Goal: Task Accomplishment & Management: Manage account settings

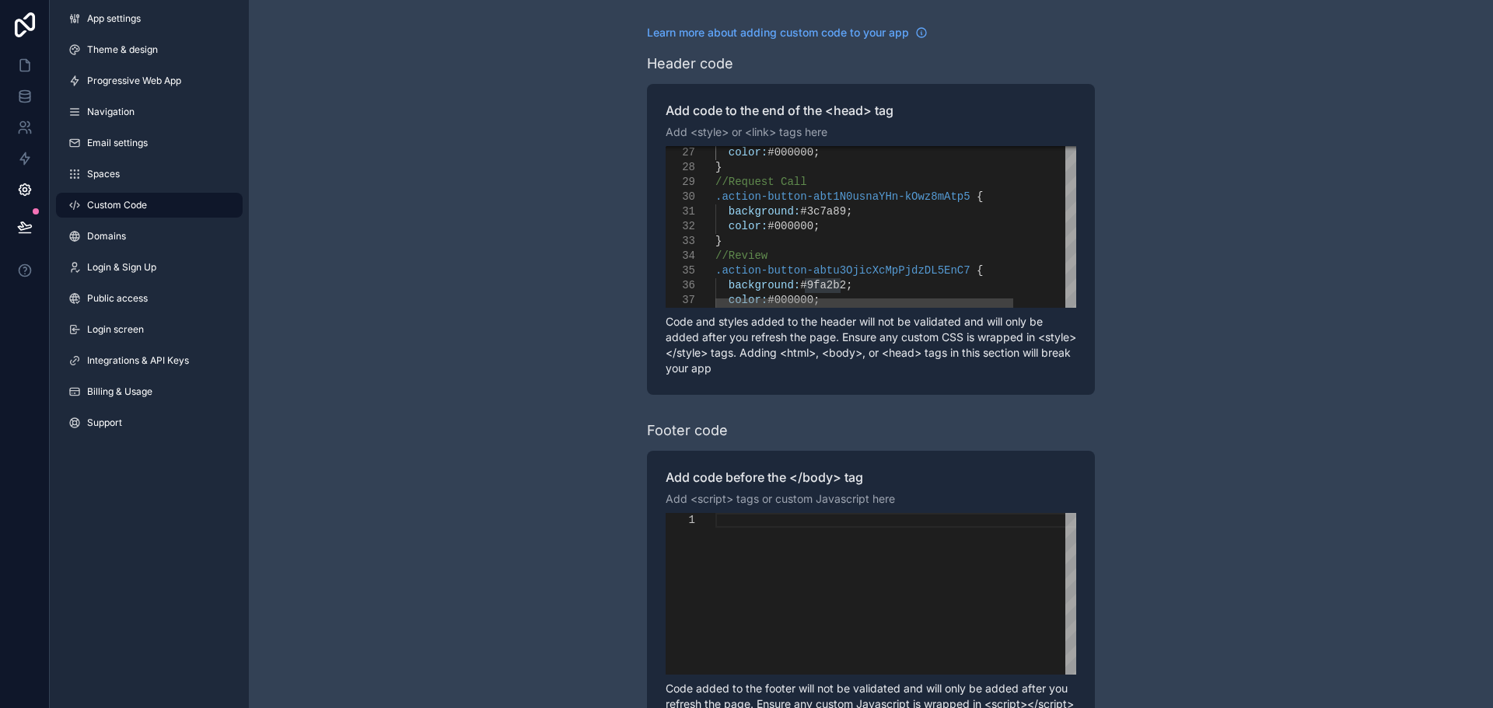
click at [831, 215] on span "#3c7a89" at bounding box center [823, 211] width 46 height 12
click at [838, 229] on div "color: #000000 ;" at bounding box center [933, 226] width 437 height 15
drag, startPoint x: 892, startPoint y: 223, endPoint x: 892, endPoint y: 215, distance: 8.6
drag, startPoint x: 876, startPoint y: 284, endPoint x: 875, endPoint y: 273, distance: 10.9
drag, startPoint x: 865, startPoint y: 228, endPoint x: 863, endPoint y: 218, distance: 10.2
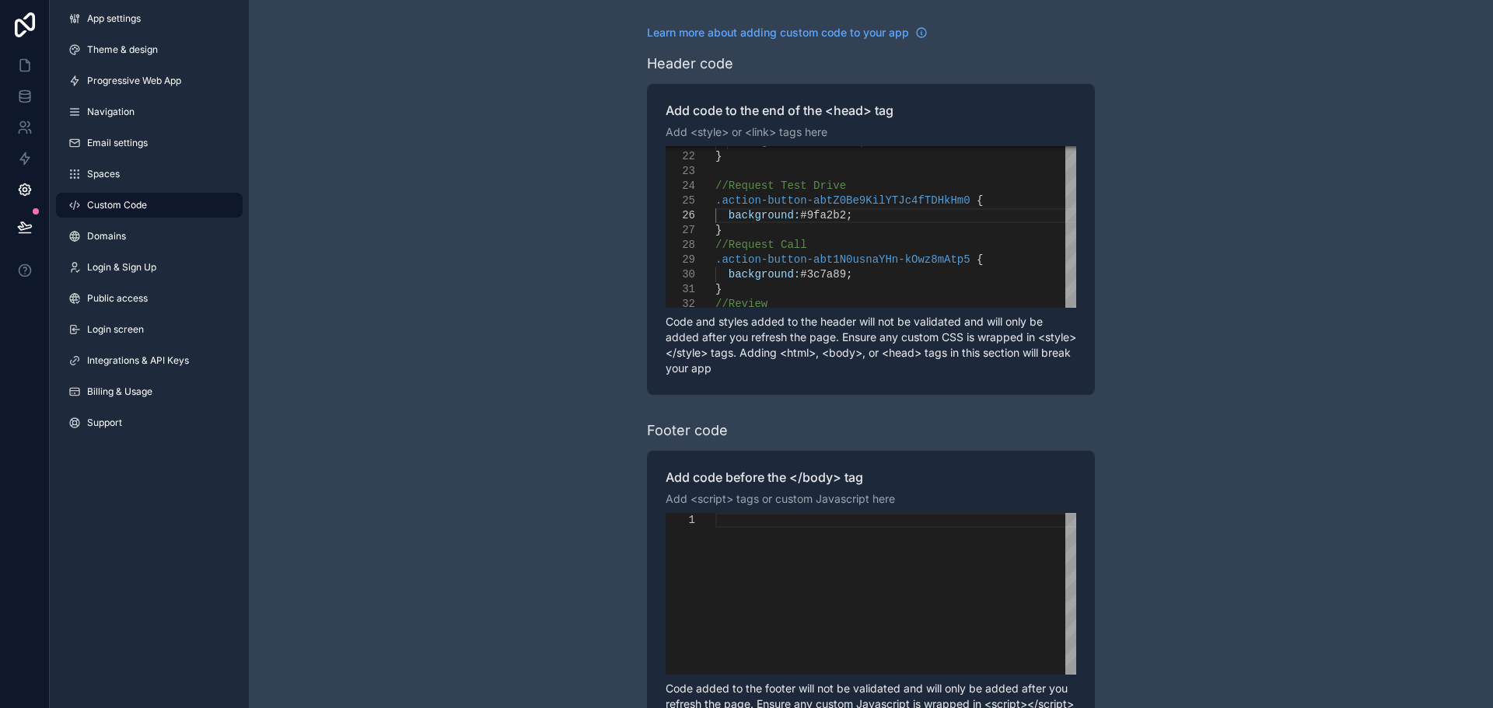
click at [915, 543] on div "scrollable content" at bounding box center [895, 594] width 361 height 162
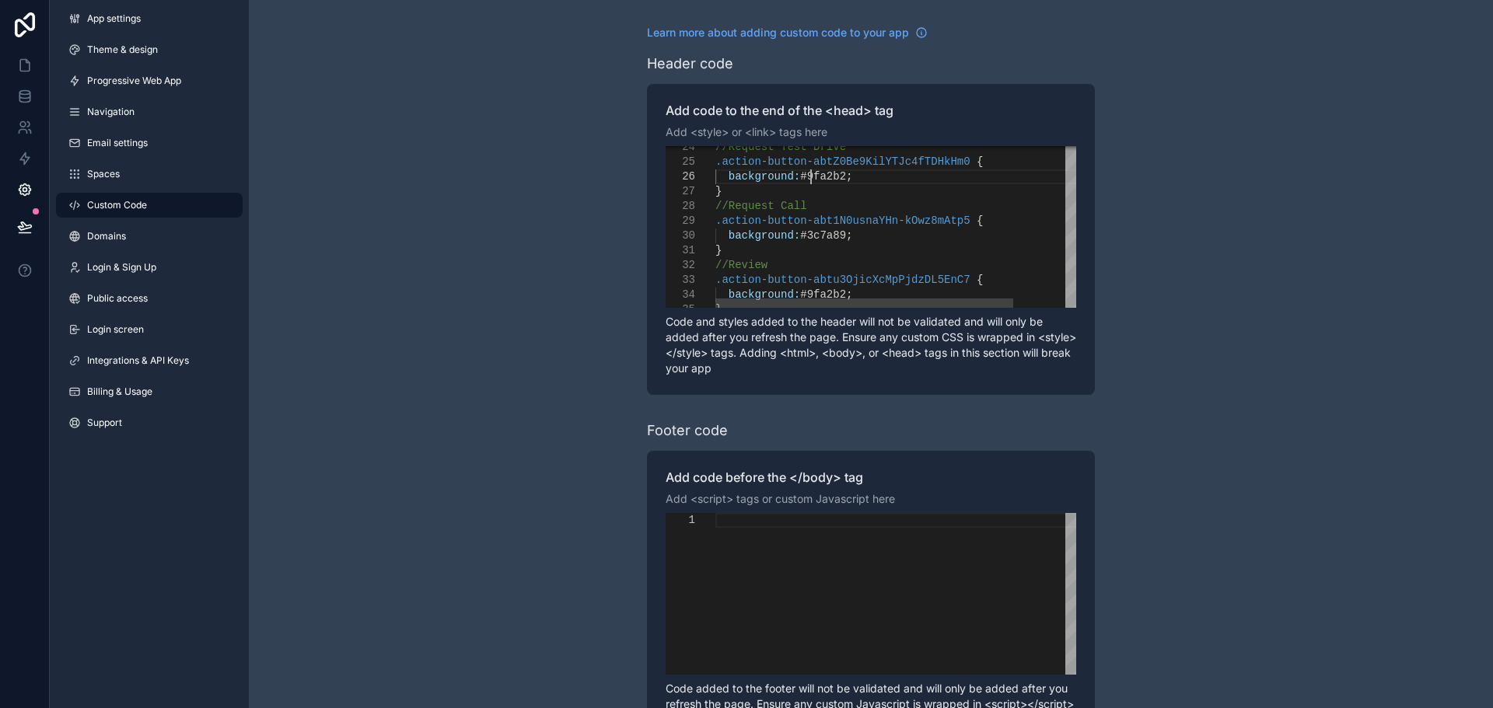
click at [812, 175] on span "#9fa2b2" at bounding box center [823, 176] width 46 height 12
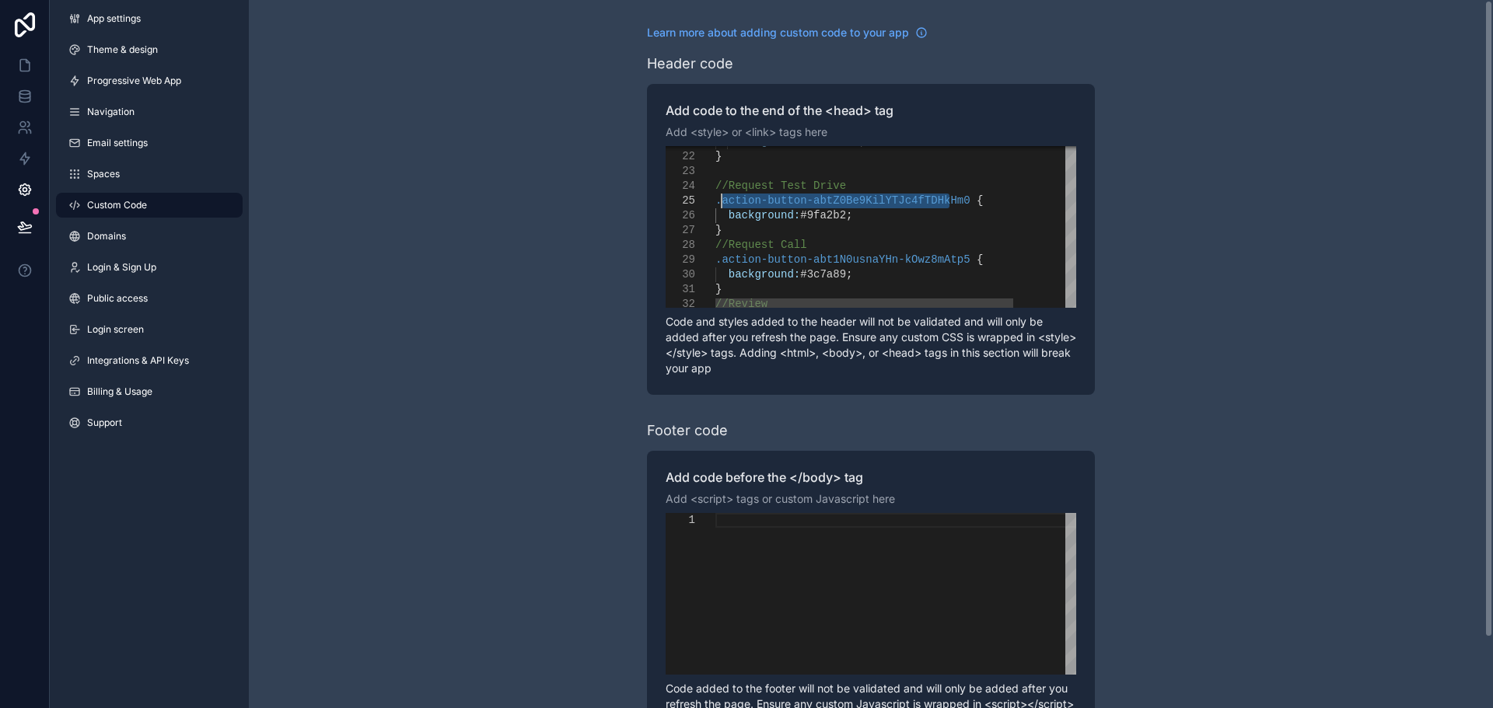
drag, startPoint x: 949, startPoint y: 201, endPoint x: 727, endPoint y: 201, distance: 222.4
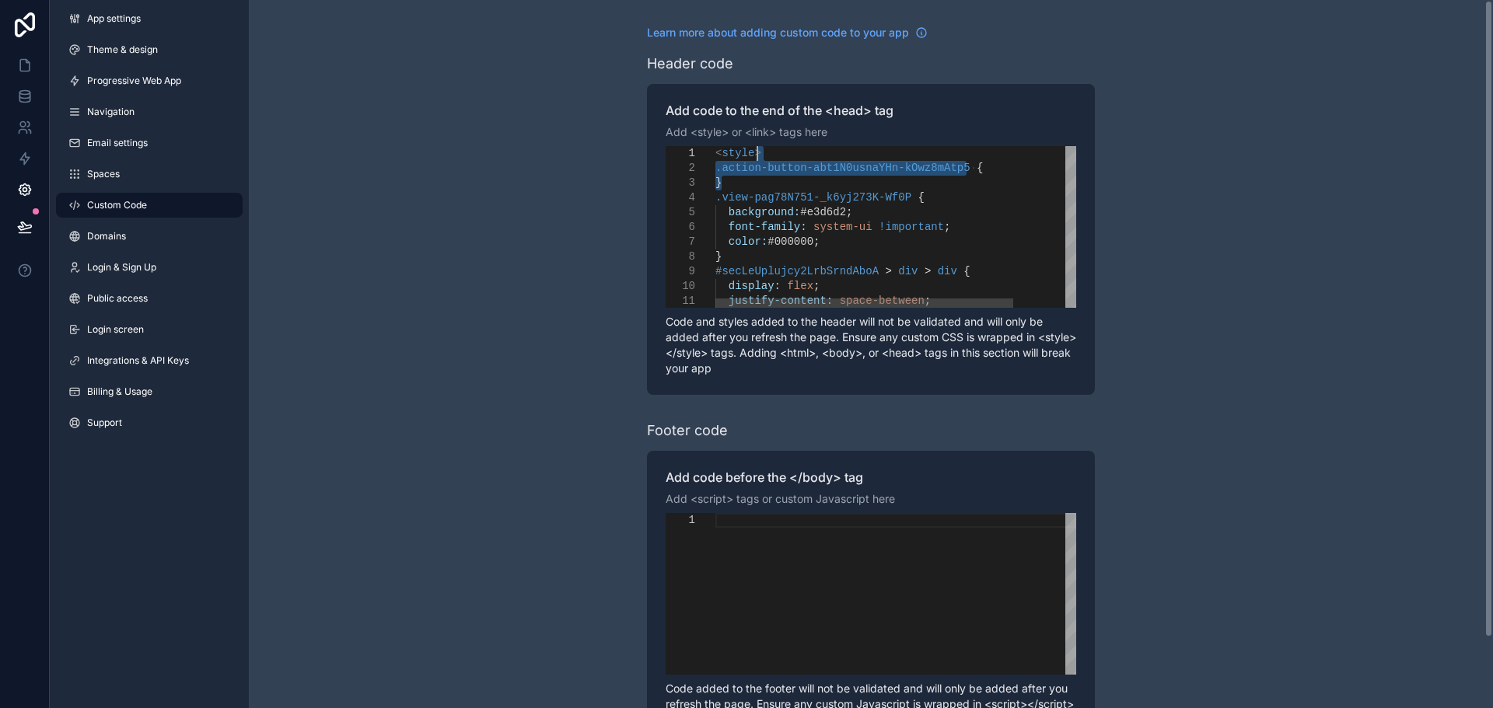
drag, startPoint x: 771, startPoint y: 180, endPoint x: 775, endPoint y: 158, distance: 22.3
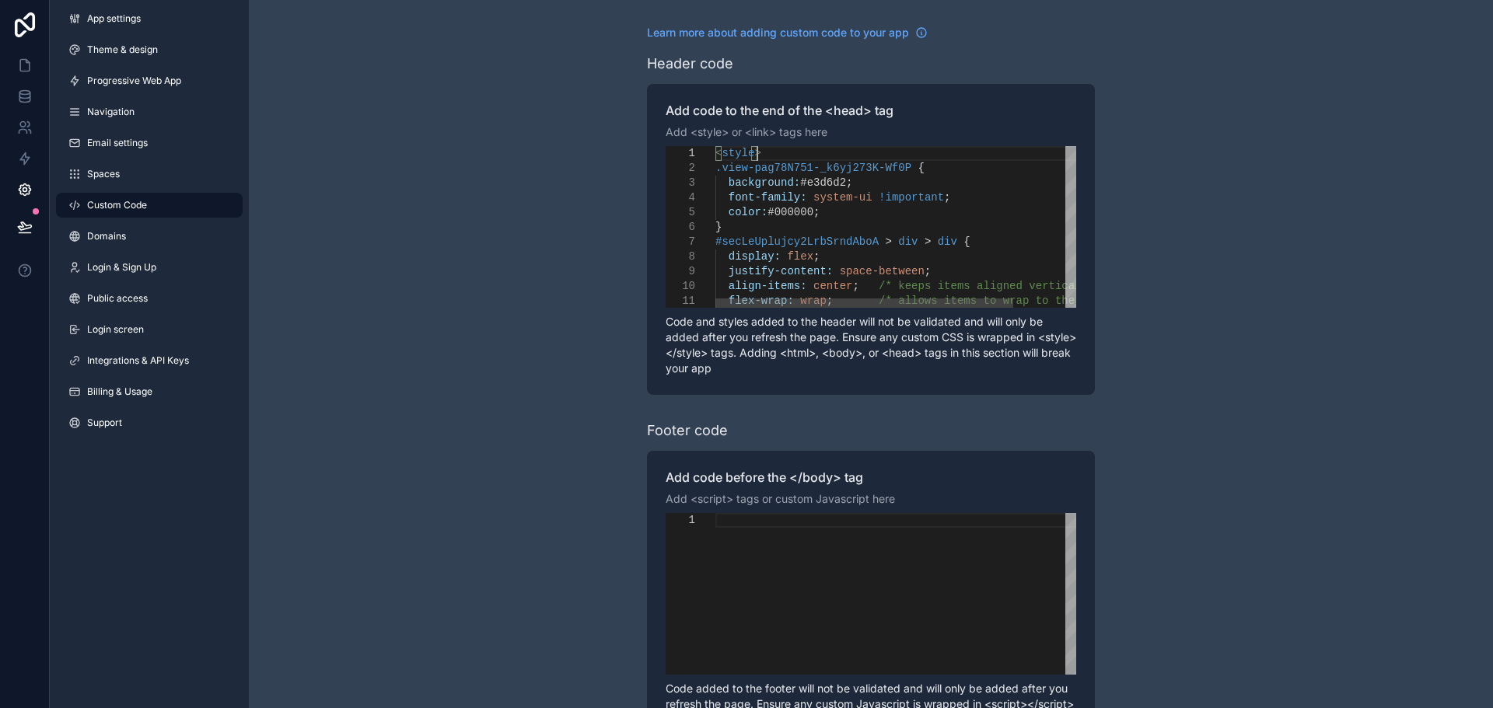
scroll to position [16, 11]
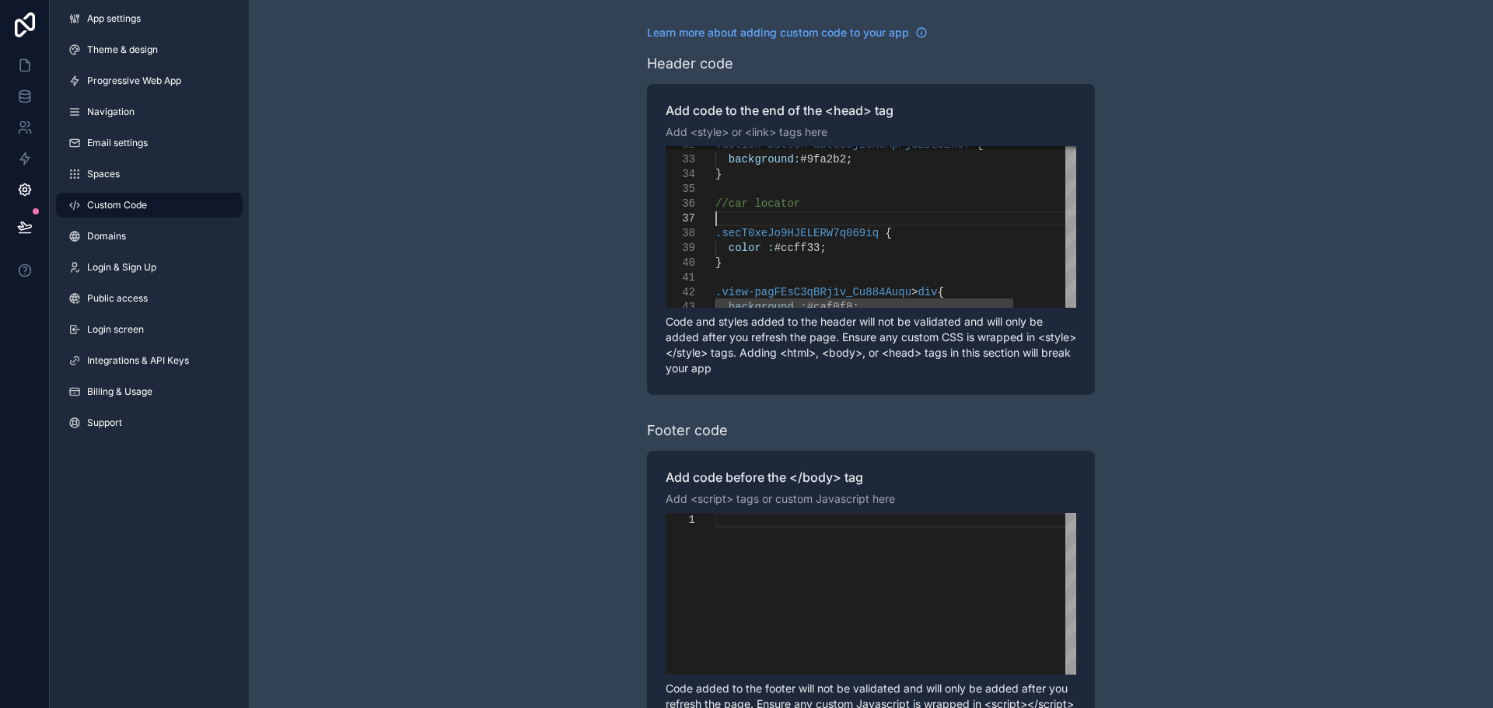
click at [829, 223] on div "scrollable content" at bounding box center [933, 218] width 437 height 15
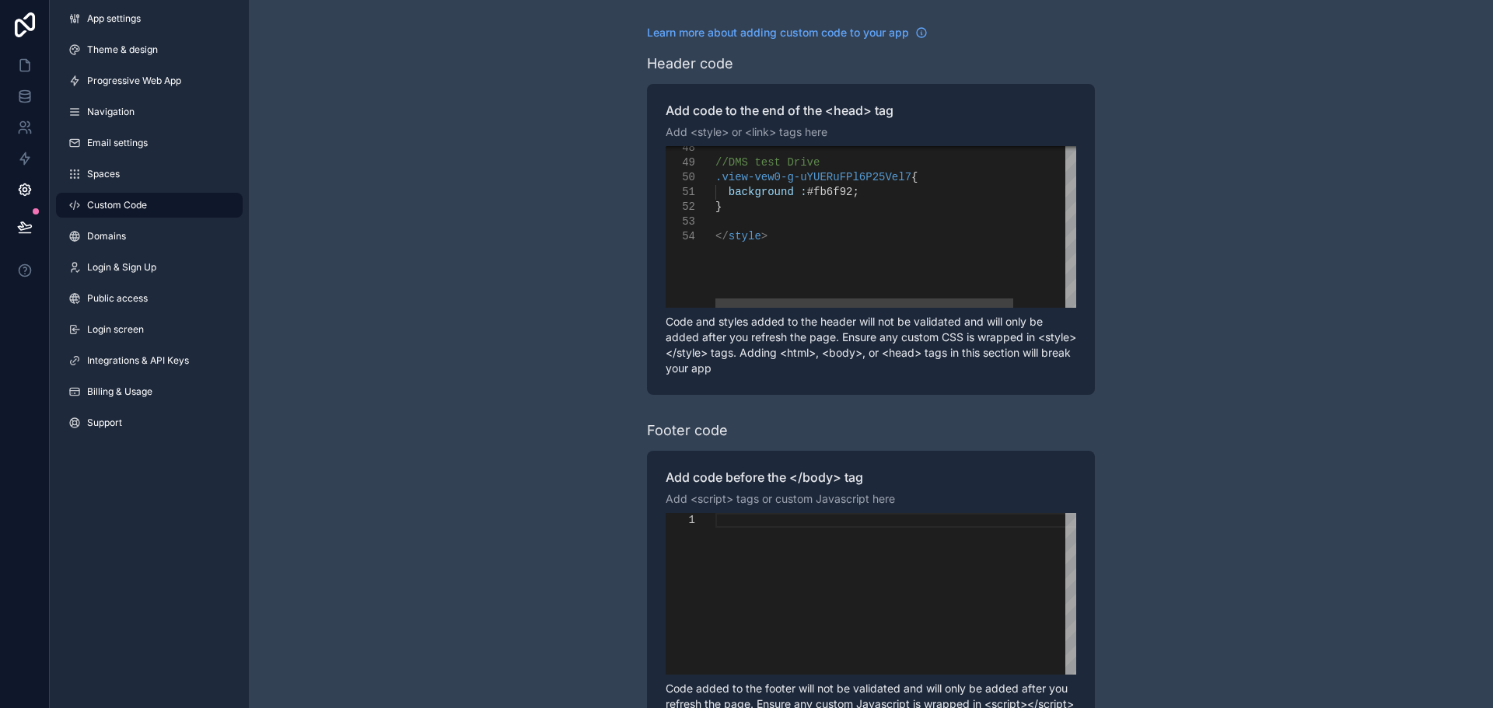
click at [794, 222] on div "scrollable content" at bounding box center [933, 222] width 437 height 15
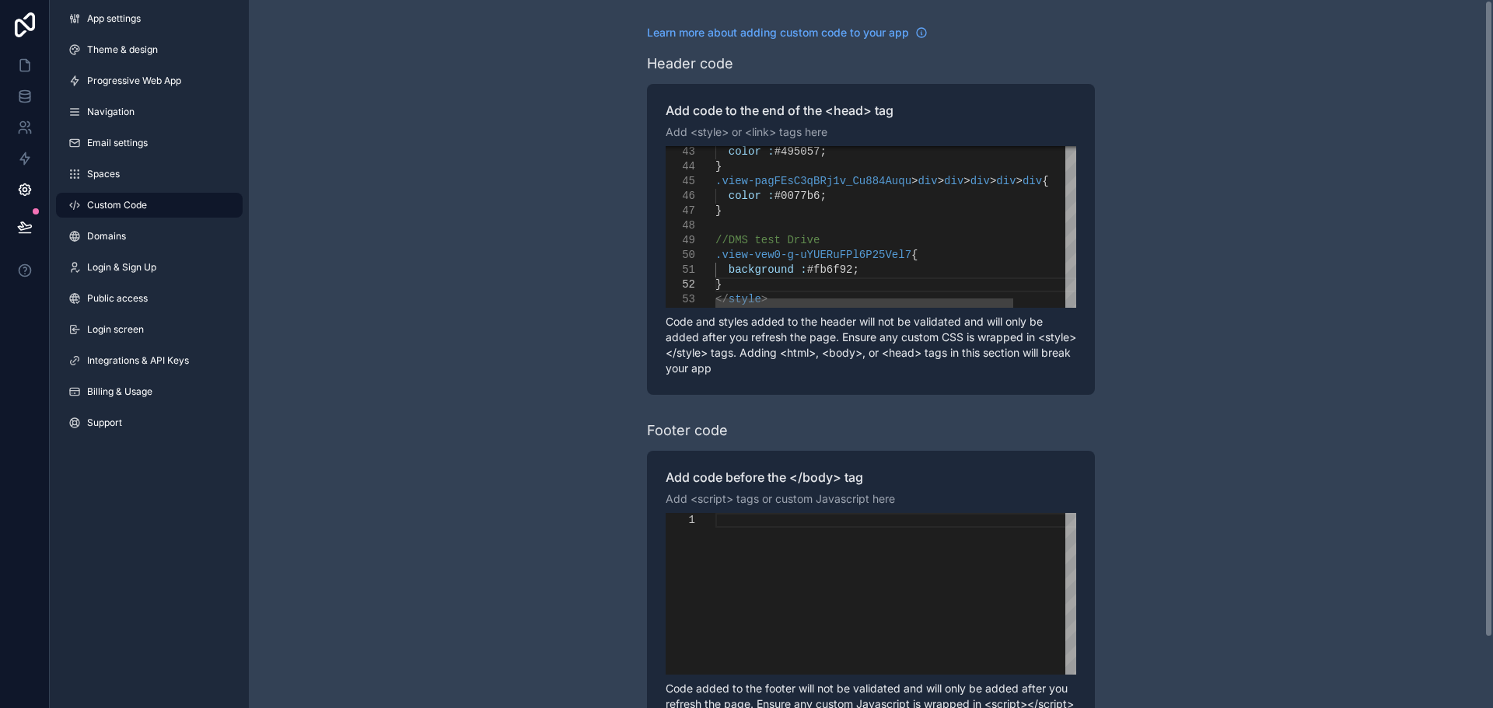
click at [782, 227] on div "scrollable content" at bounding box center [933, 225] width 437 height 15
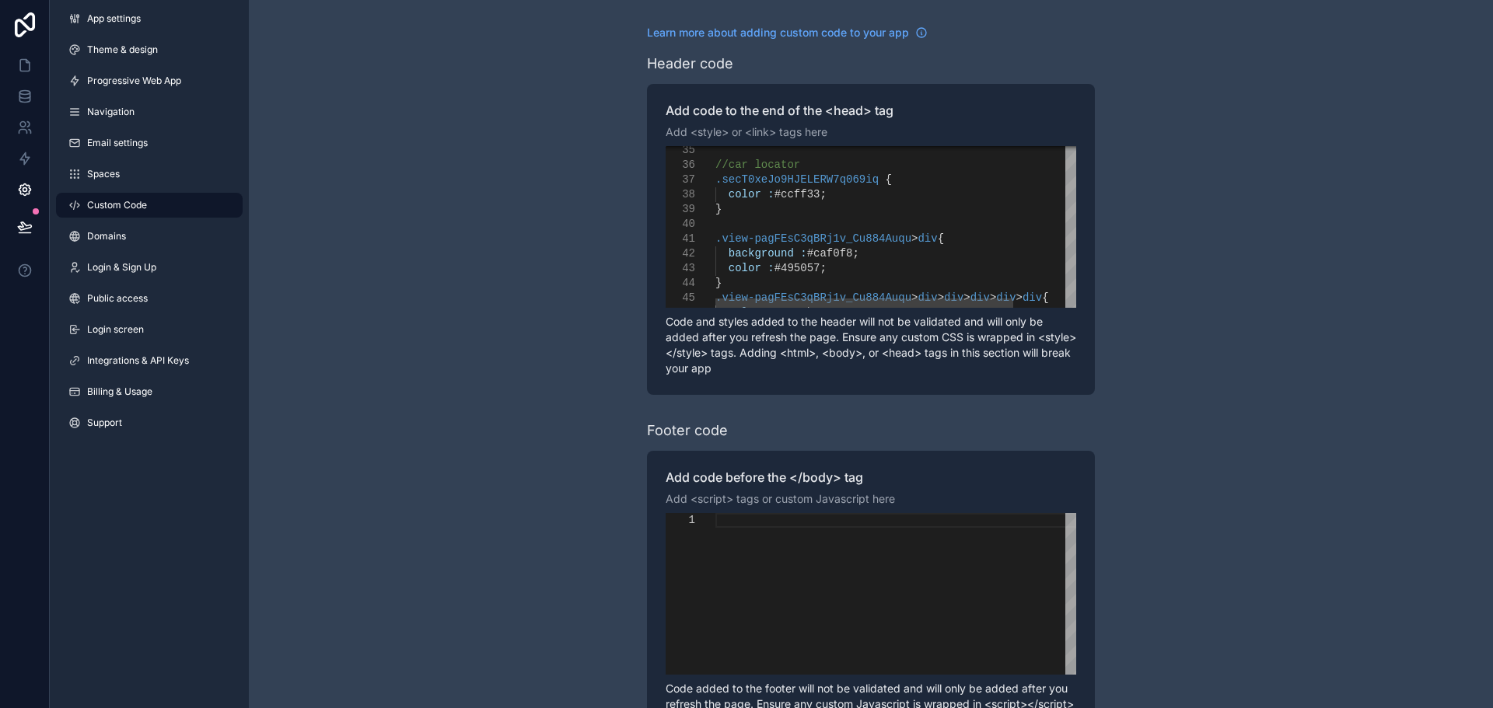
click at [784, 226] on div "scrollable content" at bounding box center [933, 224] width 437 height 15
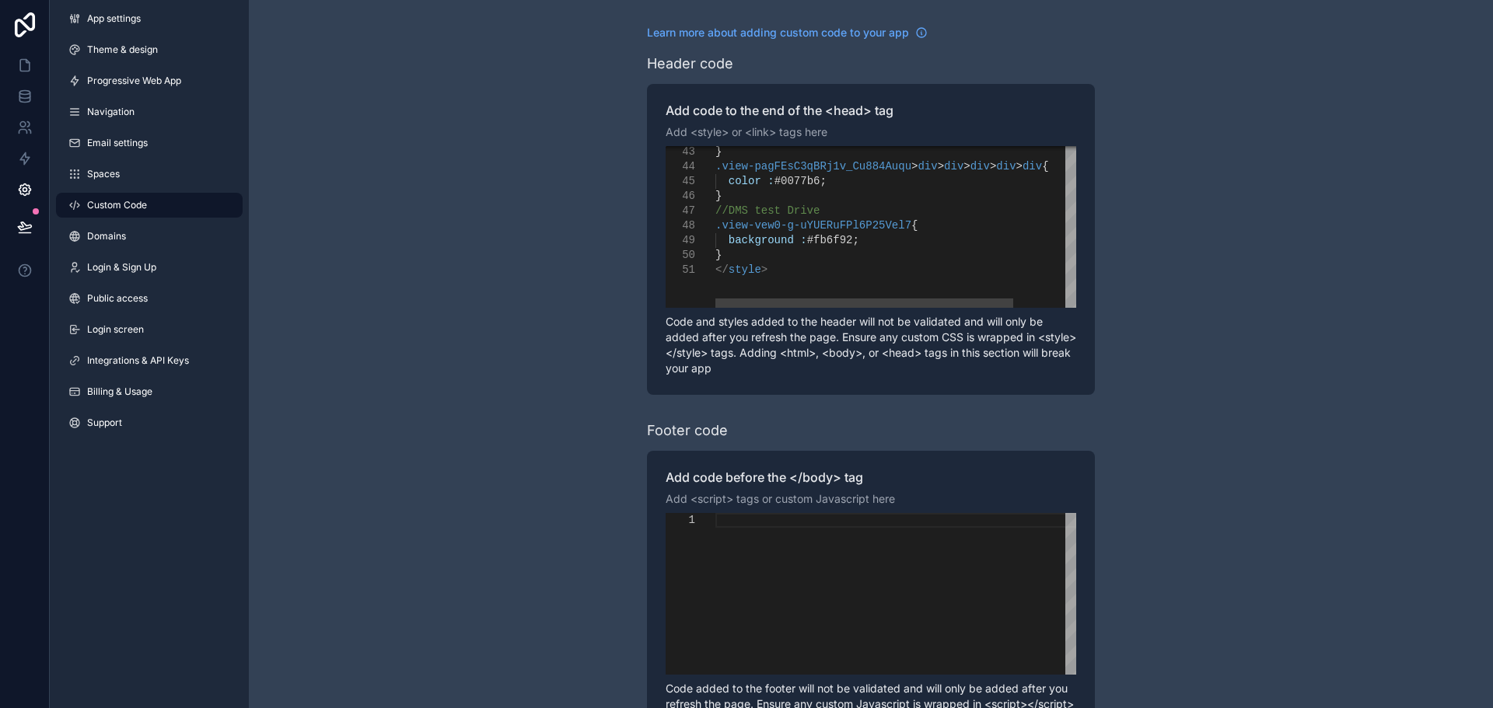
click at [777, 195] on div "}" at bounding box center [933, 196] width 437 height 15
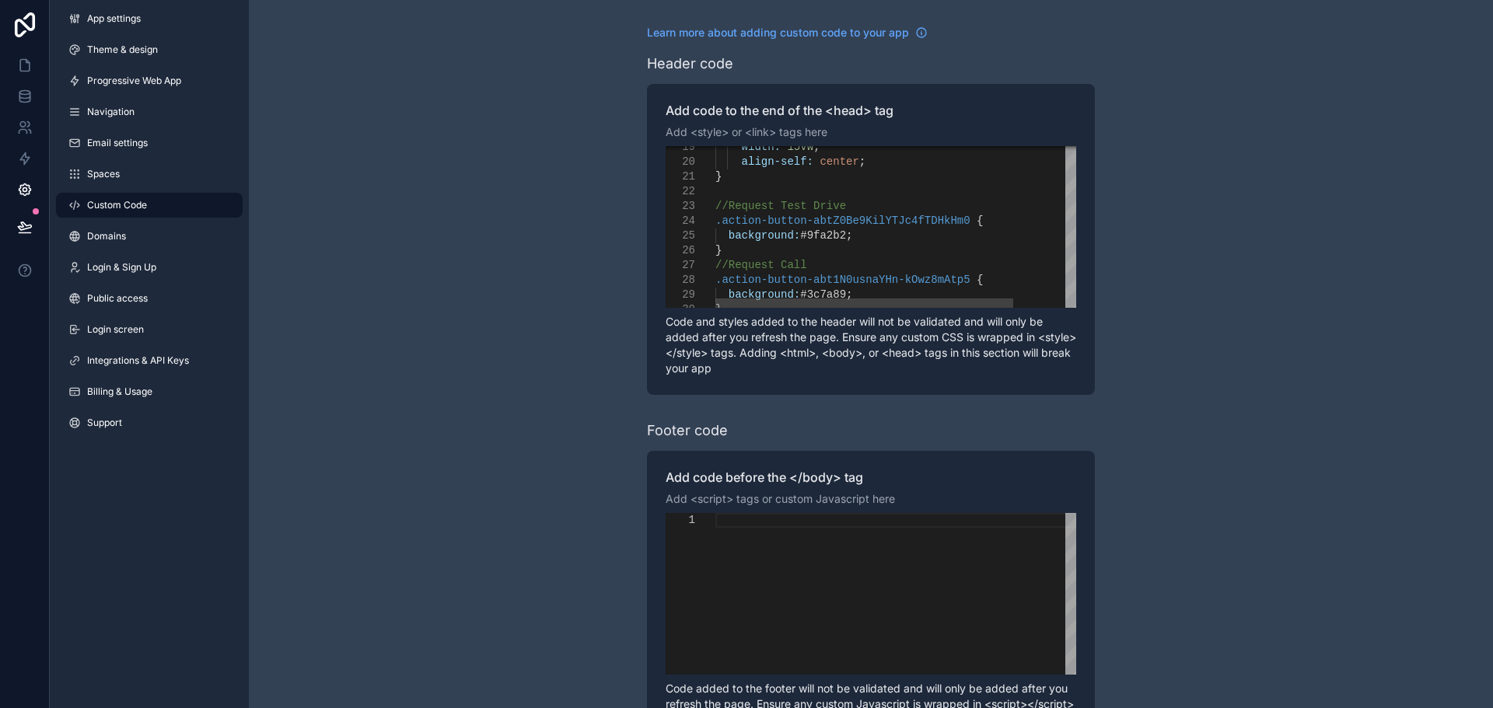
click at [812, 221] on span ".action-button-abtZ0Be9KilYTJc4fTDHkHm0" at bounding box center [842, 221] width 255 height 12
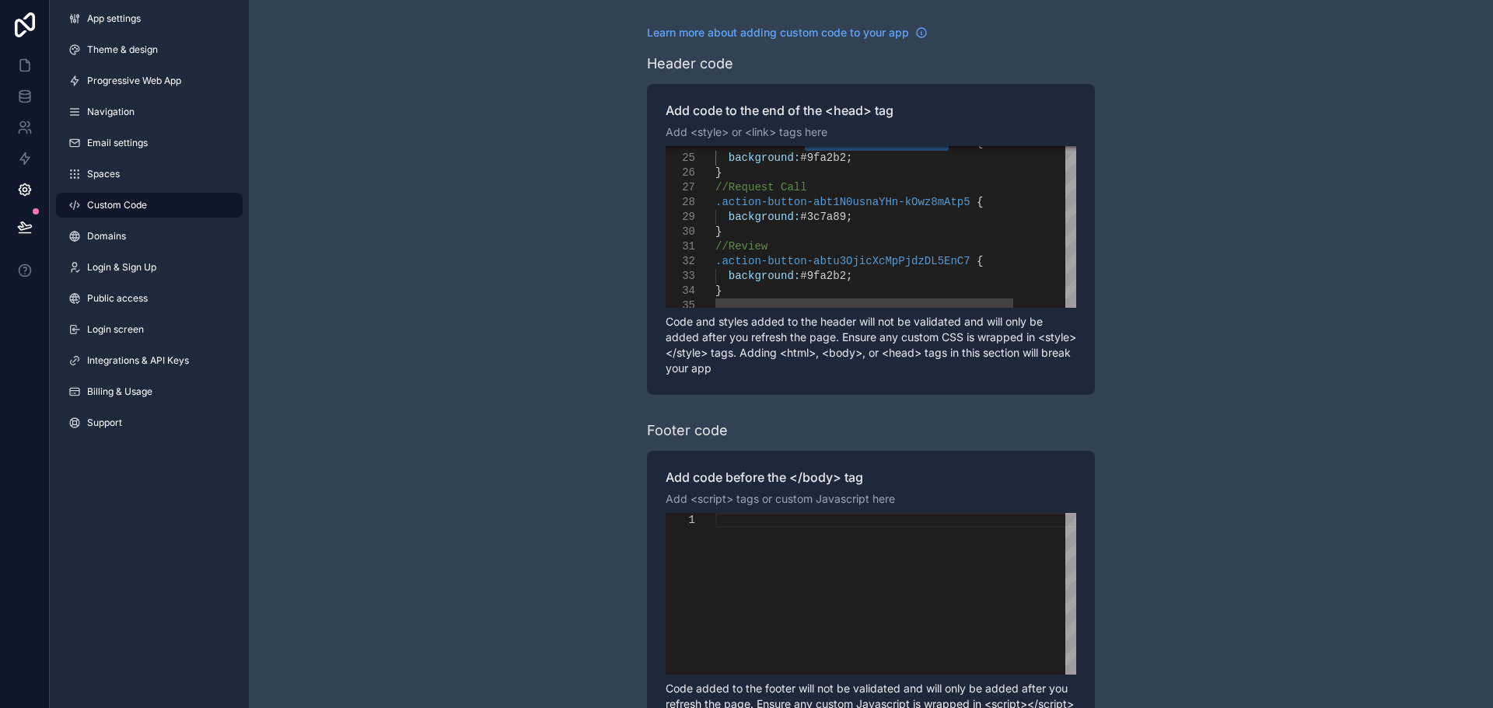
click at [830, 258] on span ".action-button-abtu3OjicXcMpPjdzDL5EnC7" at bounding box center [842, 261] width 255 height 12
click at [840, 209] on div ".action-button-abt1N0usnaYHn-kOwz8mAtp5 {" at bounding box center [933, 202] width 437 height 15
click at [755, 283] on div "background: #9fa2b2 ;" at bounding box center [933, 276] width 437 height 15
type textarea "**********"
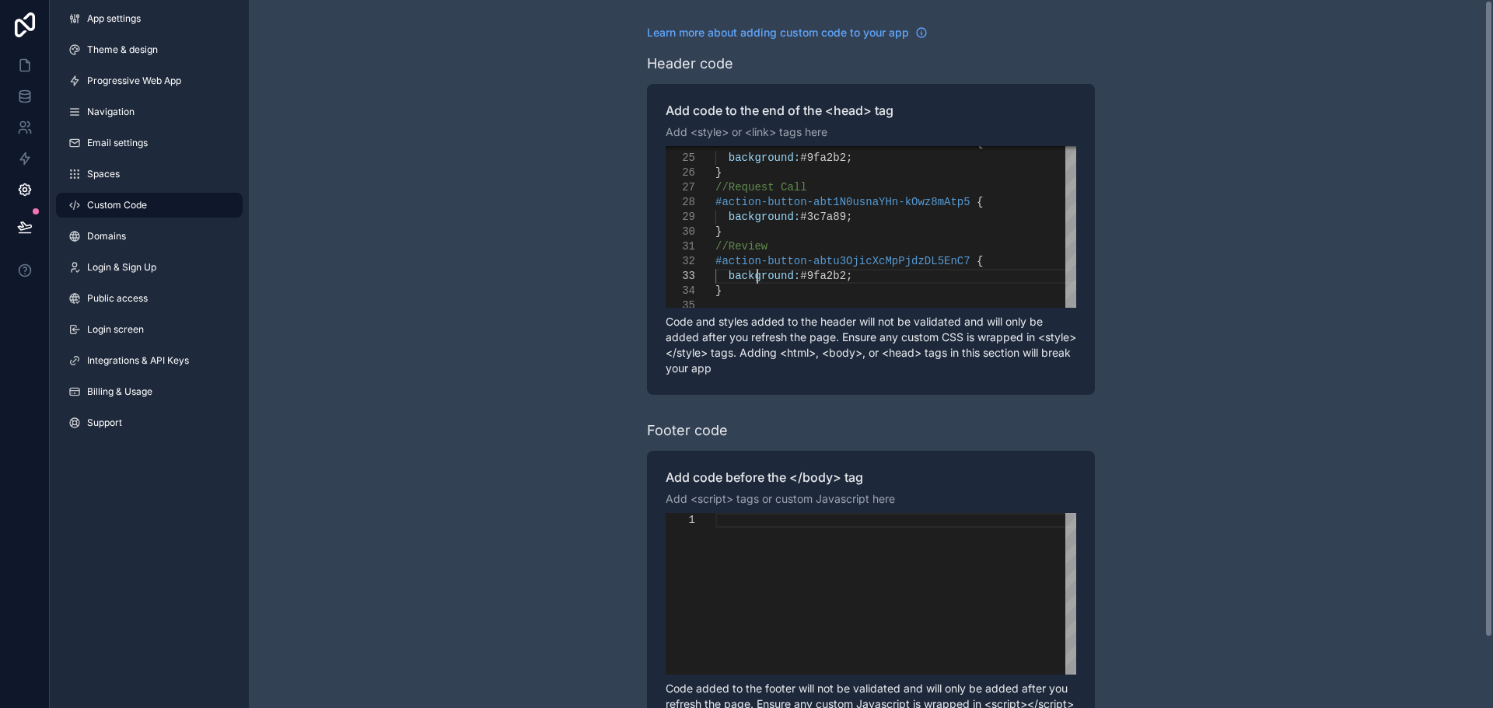
click at [896, 529] on div "scrollable content" at bounding box center [895, 594] width 361 height 162
click at [847, 348] on p "Code and styles added to the header will not be validated and will only be adde…" at bounding box center [871, 345] width 411 height 62
click at [154, 175] on link "Spaces" at bounding box center [149, 174] width 187 height 25
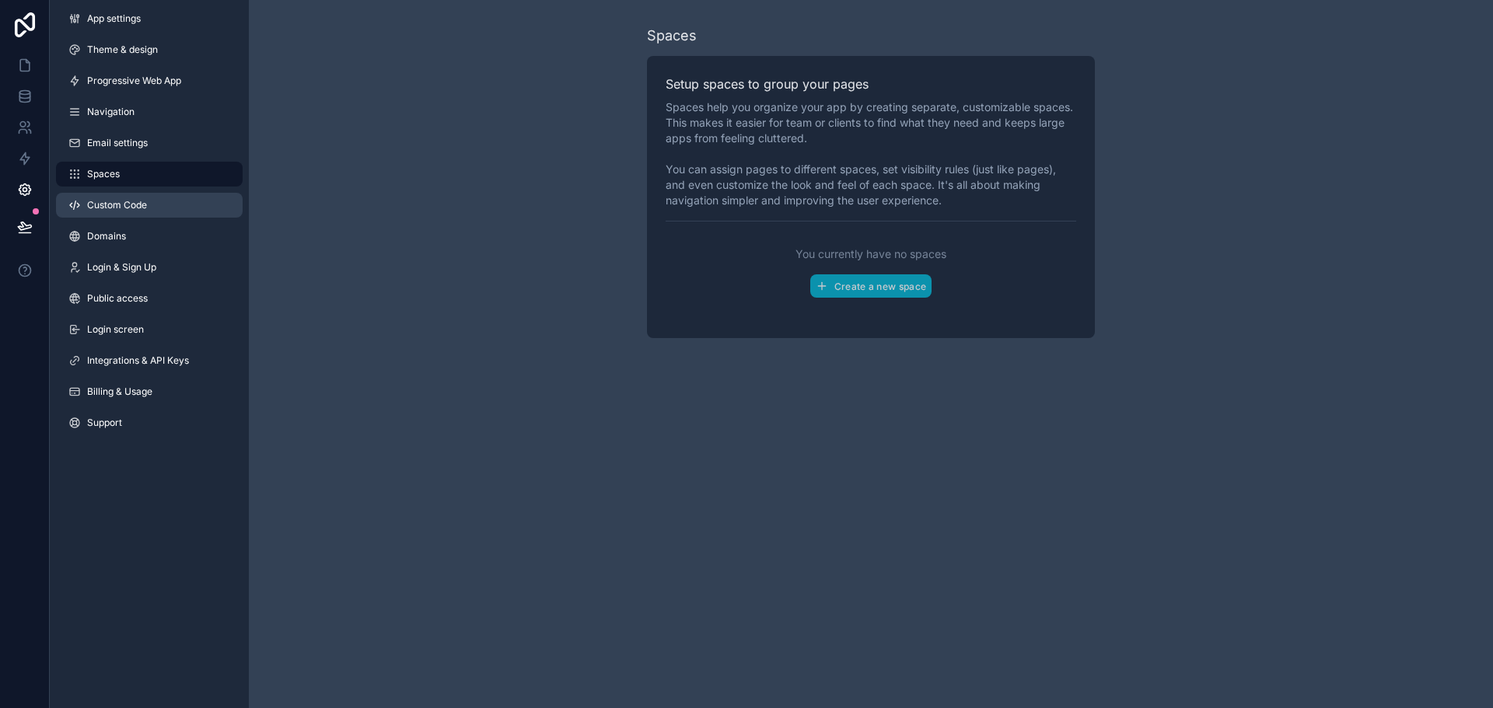
click at [157, 195] on link "Custom Code" at bounding box center [149, 205] width 187 height 25
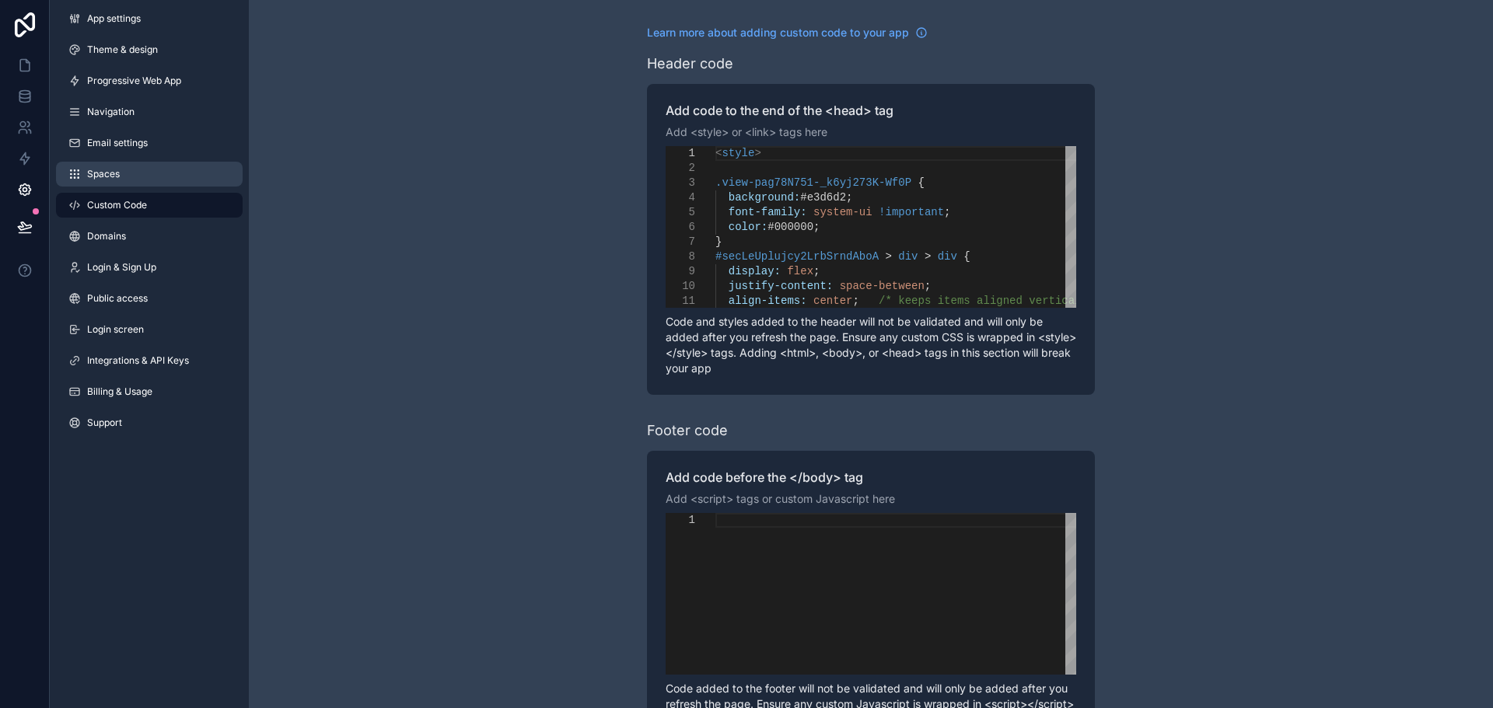
click at [94, 173] on span "Spaces" at bounding box center [103, 174] width 33 height 12
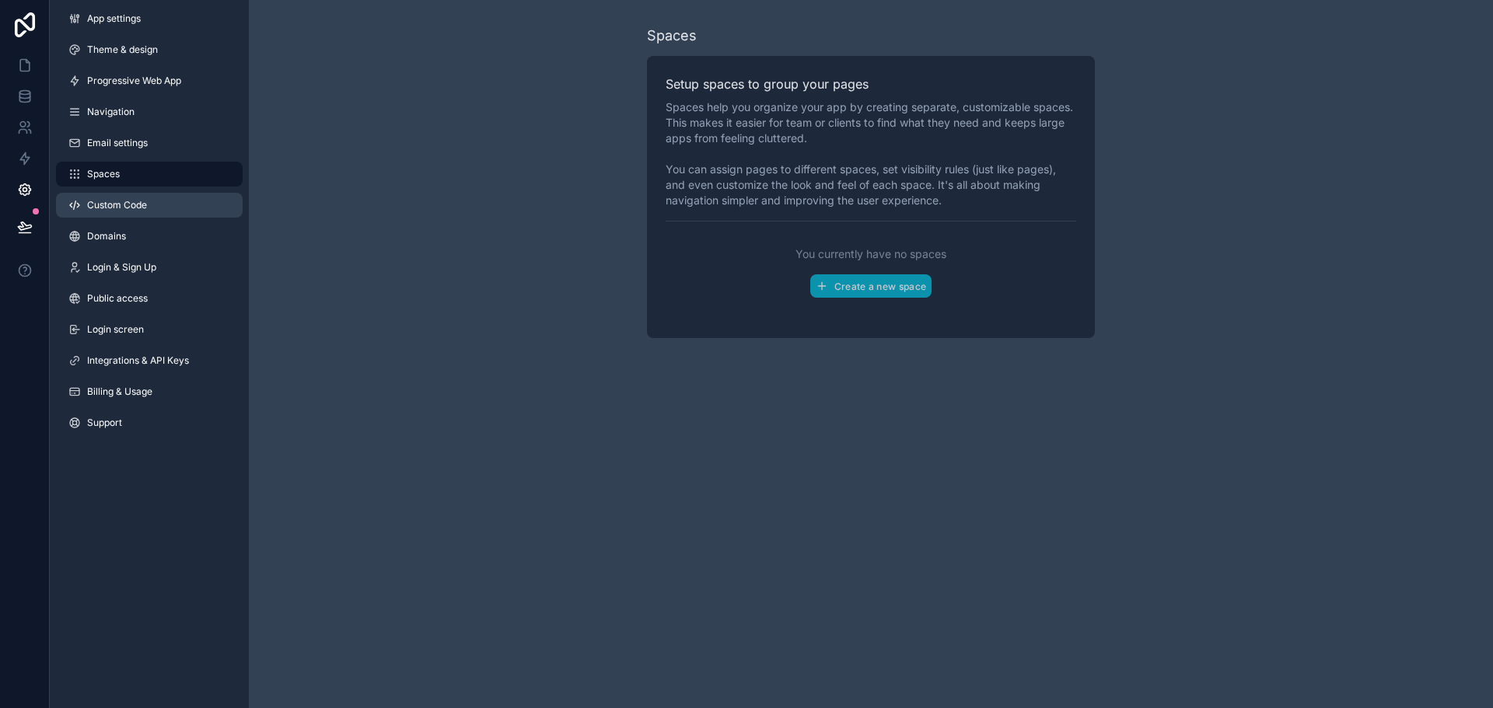
click at [121, 197] on link "Custom Code" at bounding box center [149, 205] width 187 height 25
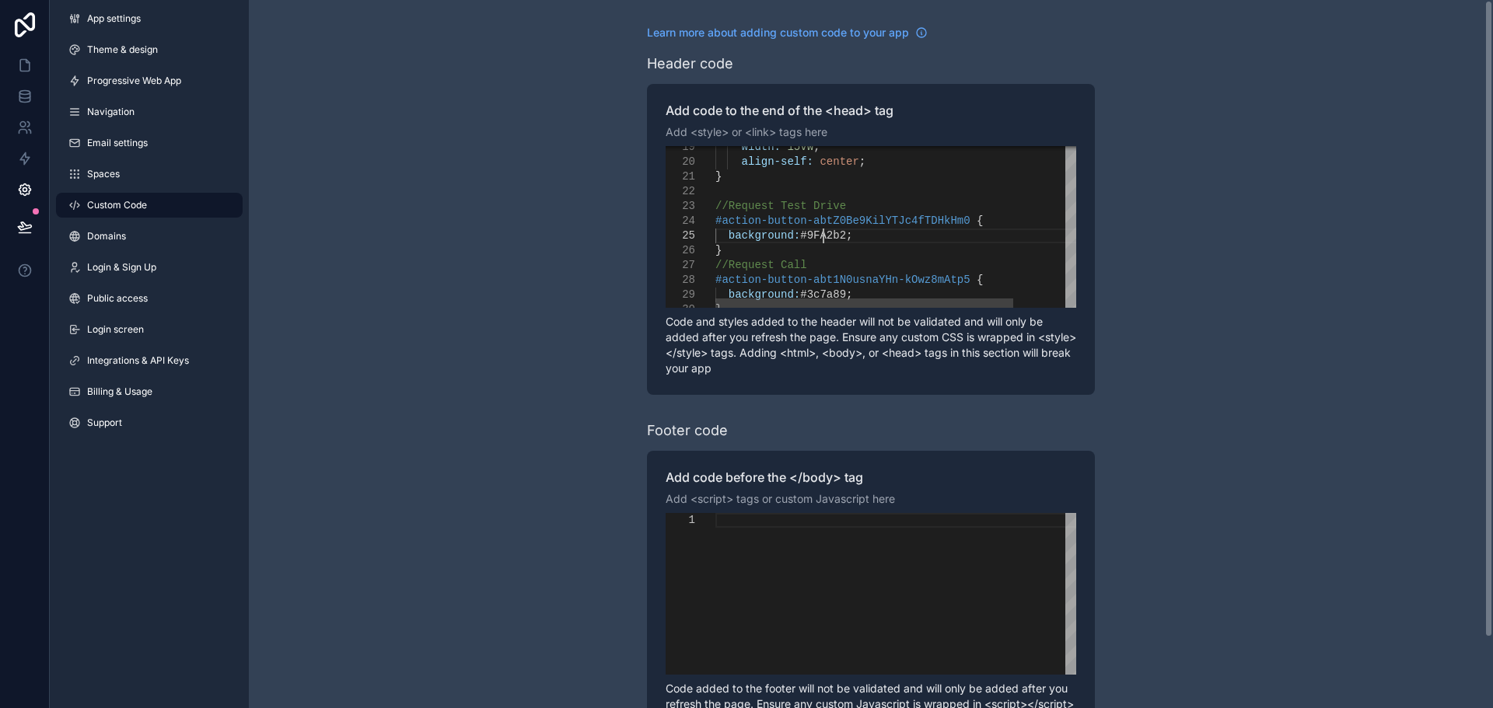
scroll to position [60, 107]
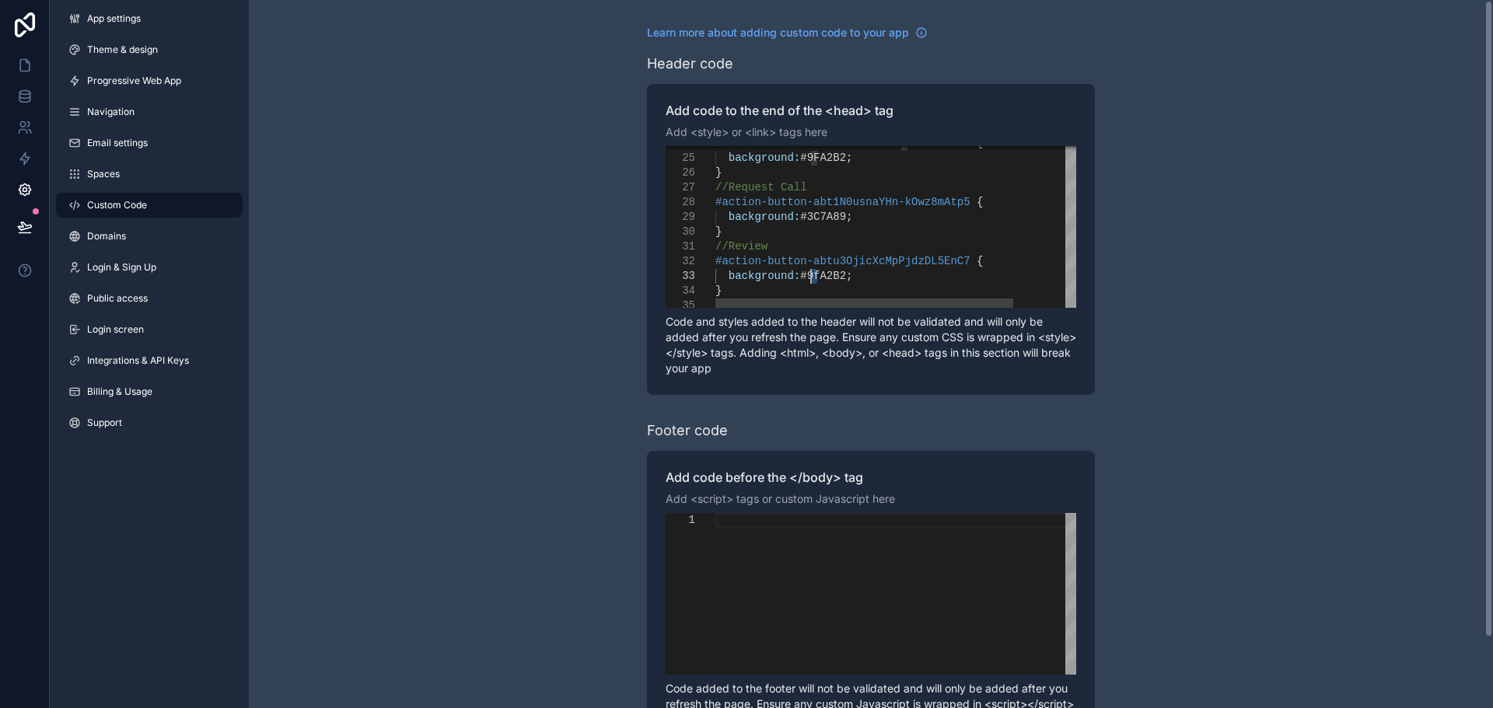
scroll to position [43, 101]
click at [877, 278] on div "background: #9FA2B2 ;" at bounding box center [933, 276] width 437 height 15
click at [865, 369] on p "Code and styles added to the header will not be validated and will only be adde…" at bounding box center [871, 345] width 411 height 62
click at [850, 595] on div "scrollable content" at bounding box center [895, 594] width 361 height 162
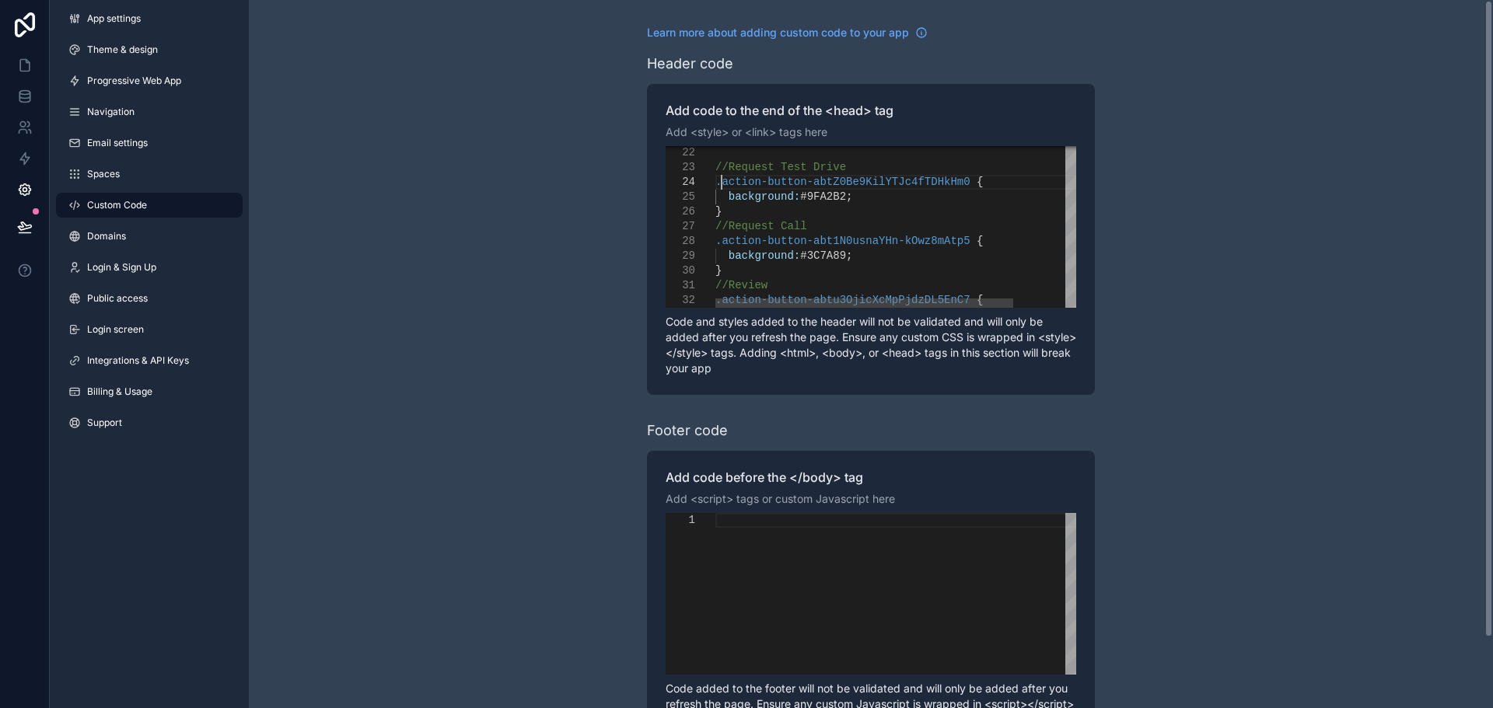
scroll to position [58, 5]
click at [762, 214] on div "}" at bounding box center [933, 211] width 437 height 15
type textarea "**********"
click at [795, 556] on div "scrollable content" at bounding box center [895, 594] width 361 height 162
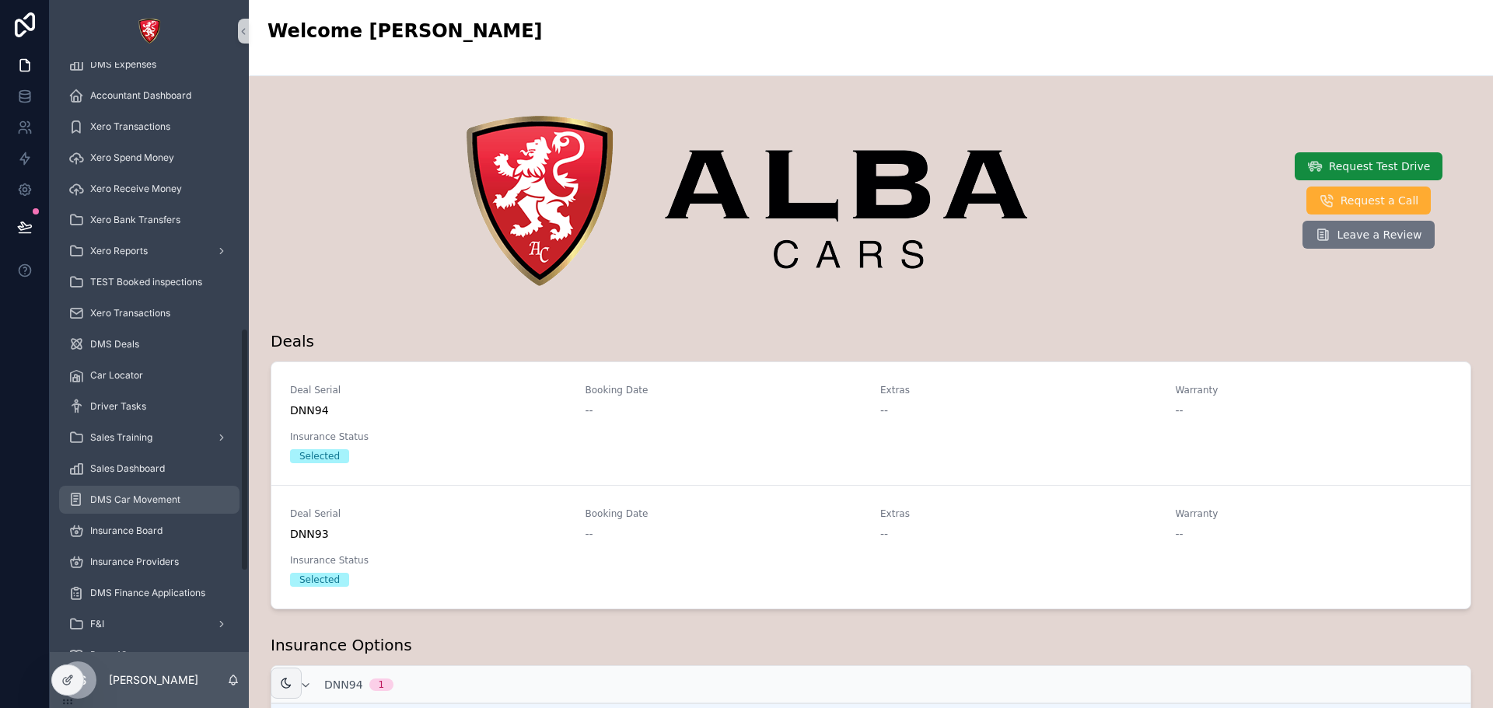
scroll to position [837, 0]
